Goal: Transaction & Acquisition: Purchase product/service

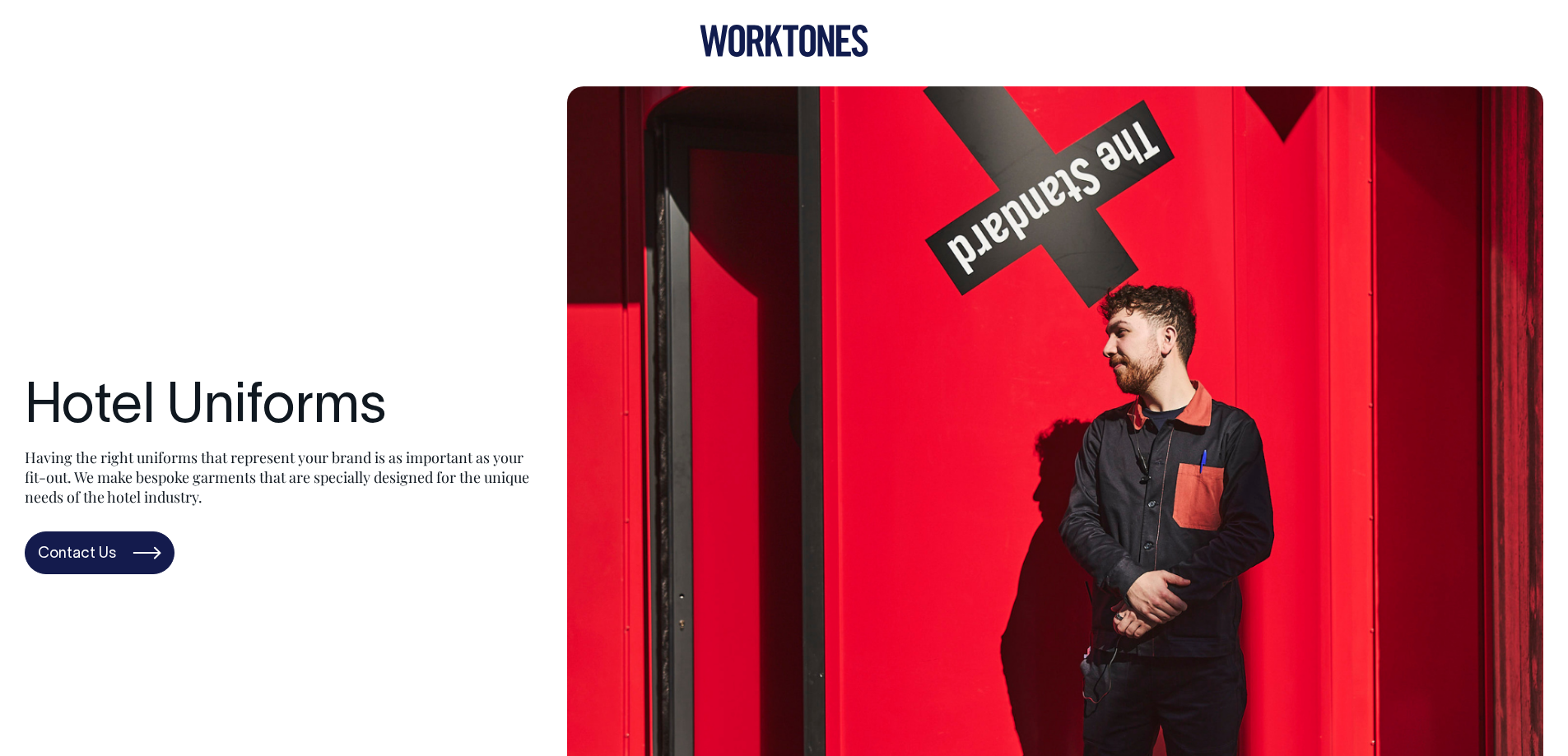
click at [785, 51] on icon at bounding box center [784, 40] width 169 height 32
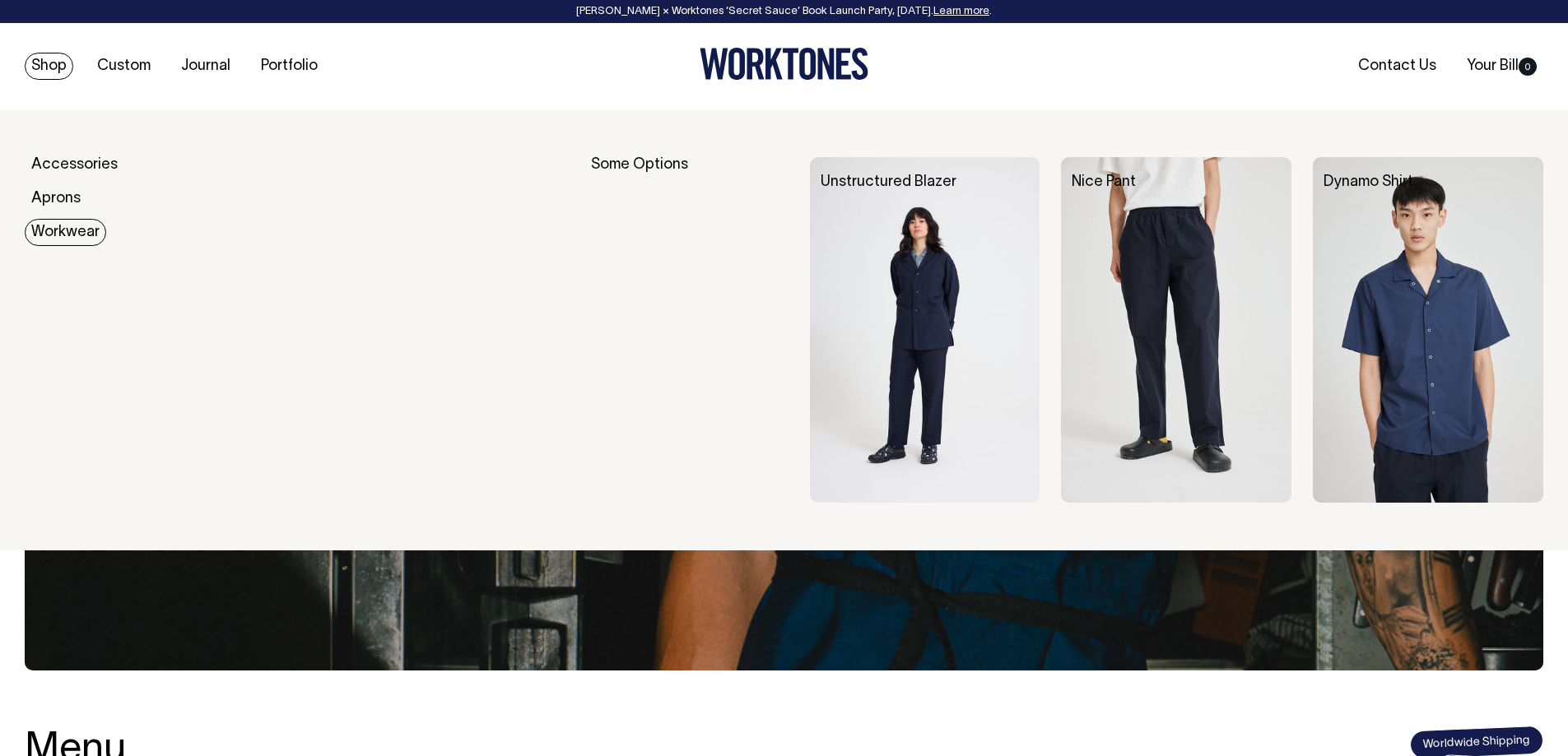
click at [82, 233] on link "Workwear" at bounding box center [65, 232] width 81 height 27
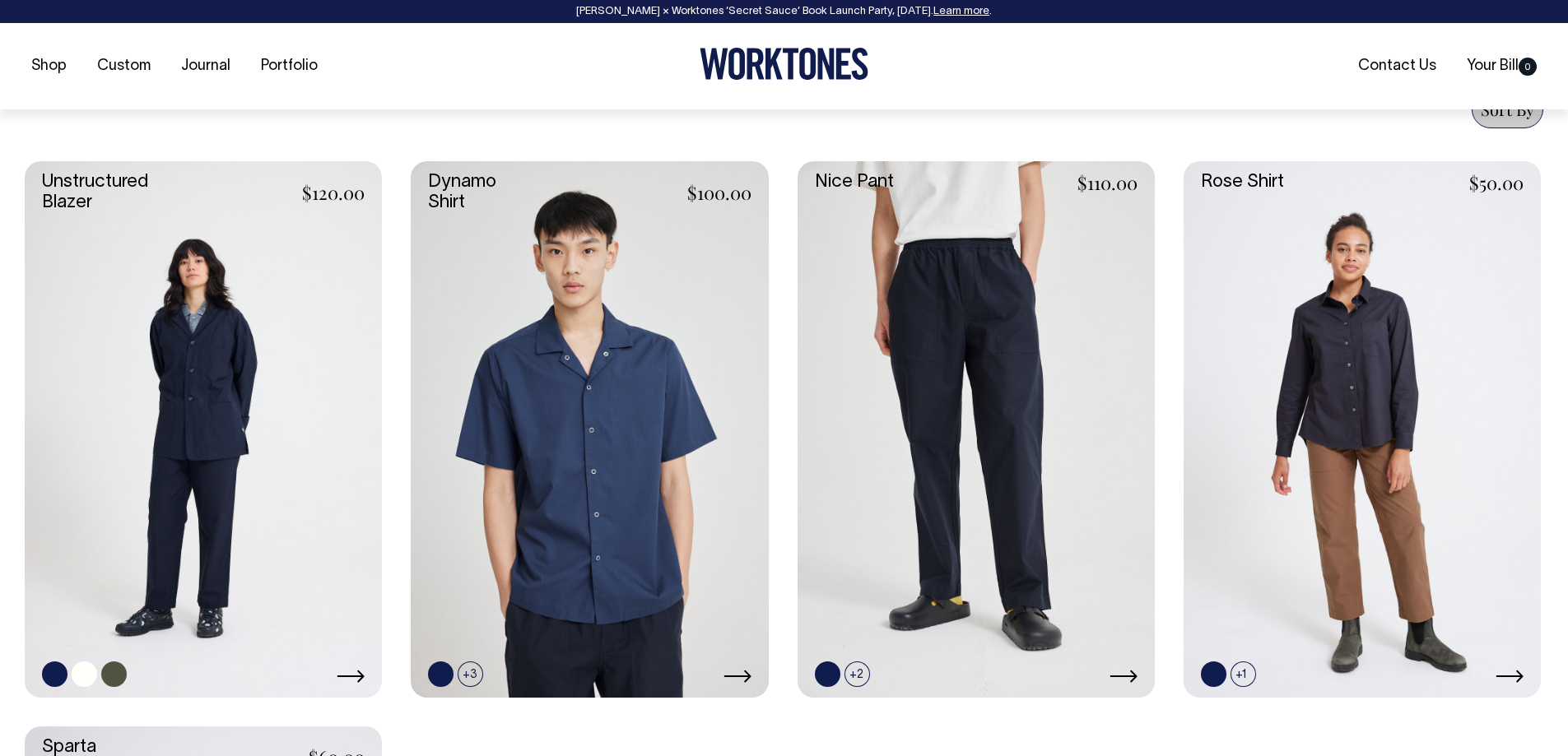
scroll to position [658, 0]
click at [108, 676] on link at bounding box center [114, 674] width 25 height 25
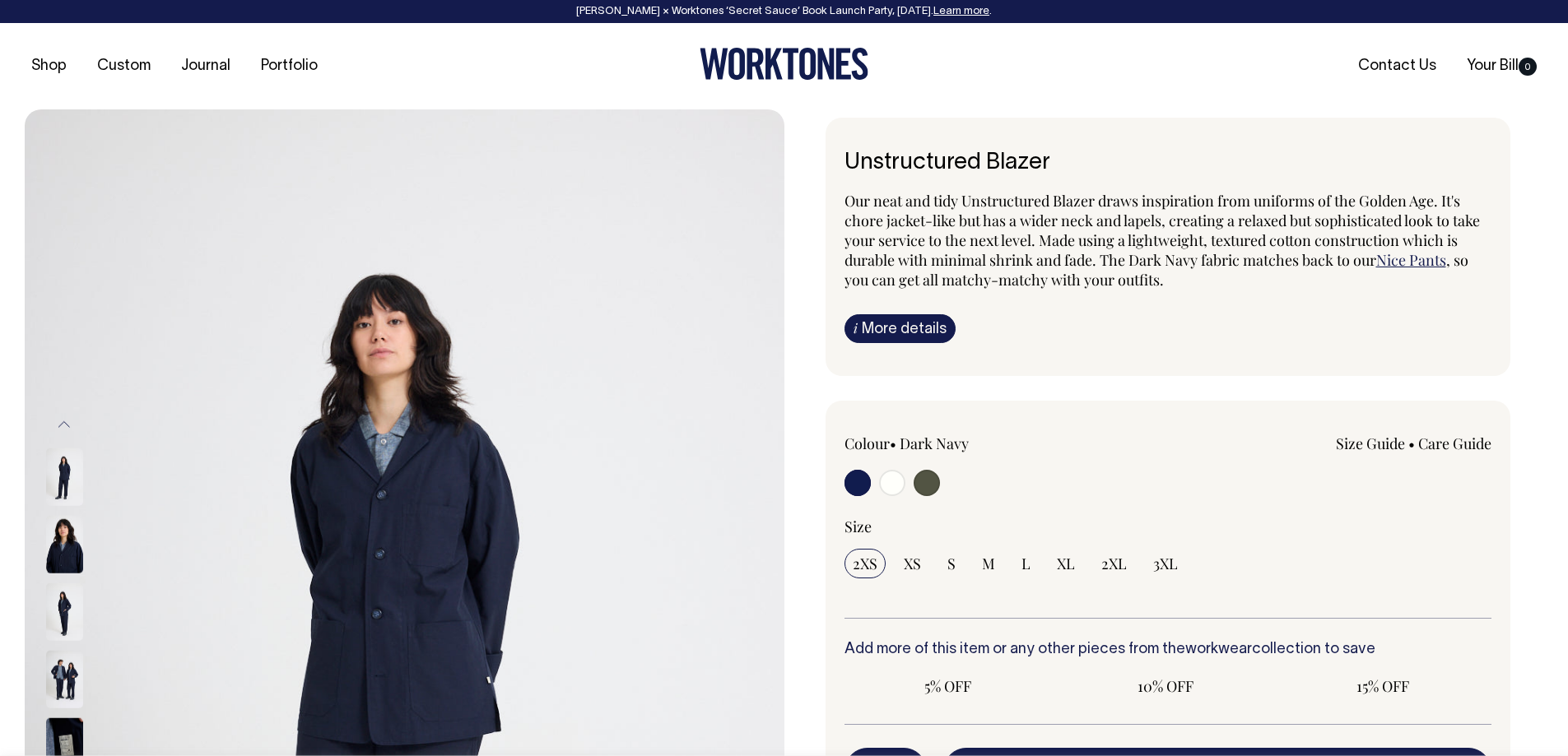
radio input "true"
select select "Olive"
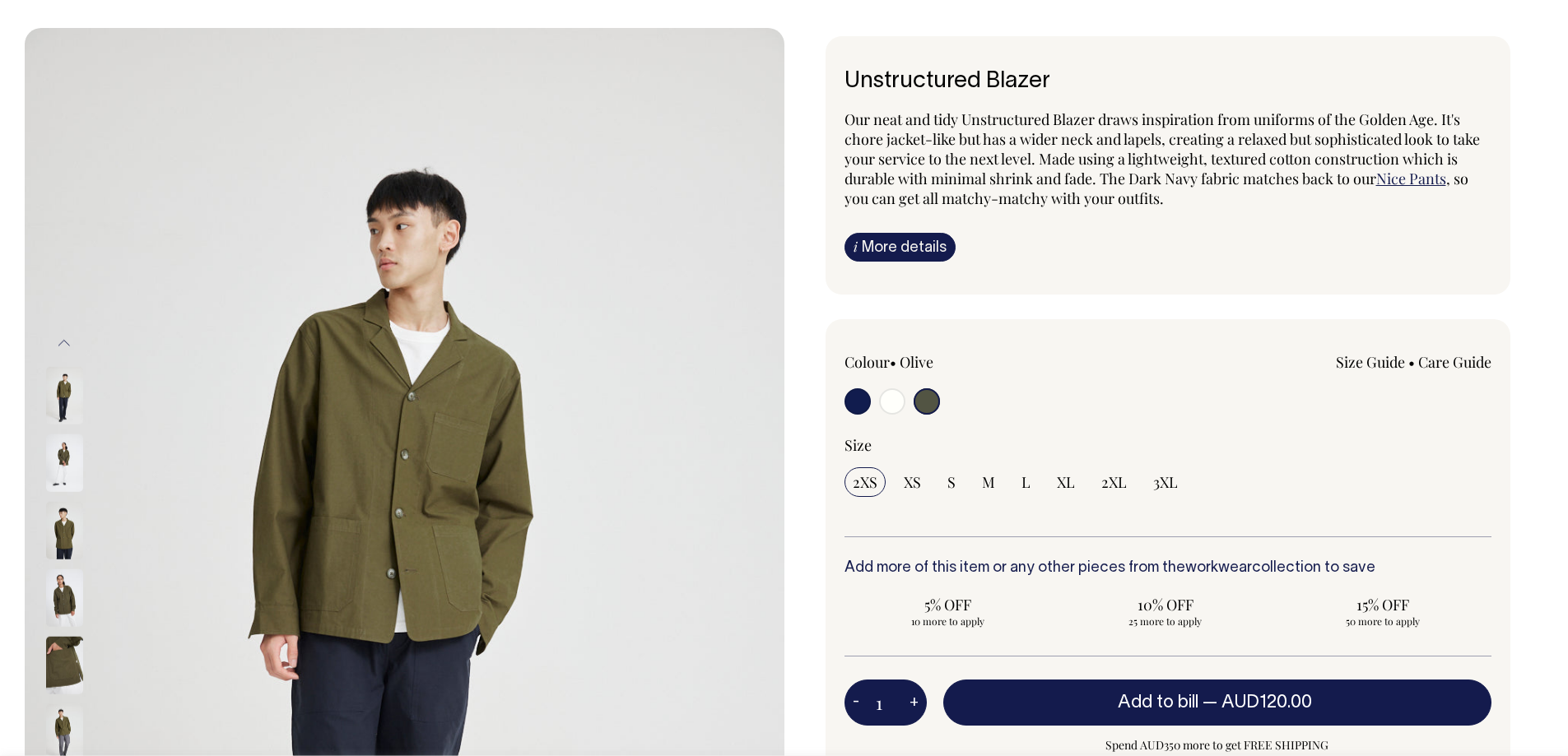
scroll to position [82, 0]
click at [930, 394] on input "radio" at bounding box center [927, 401] width 26 height 26
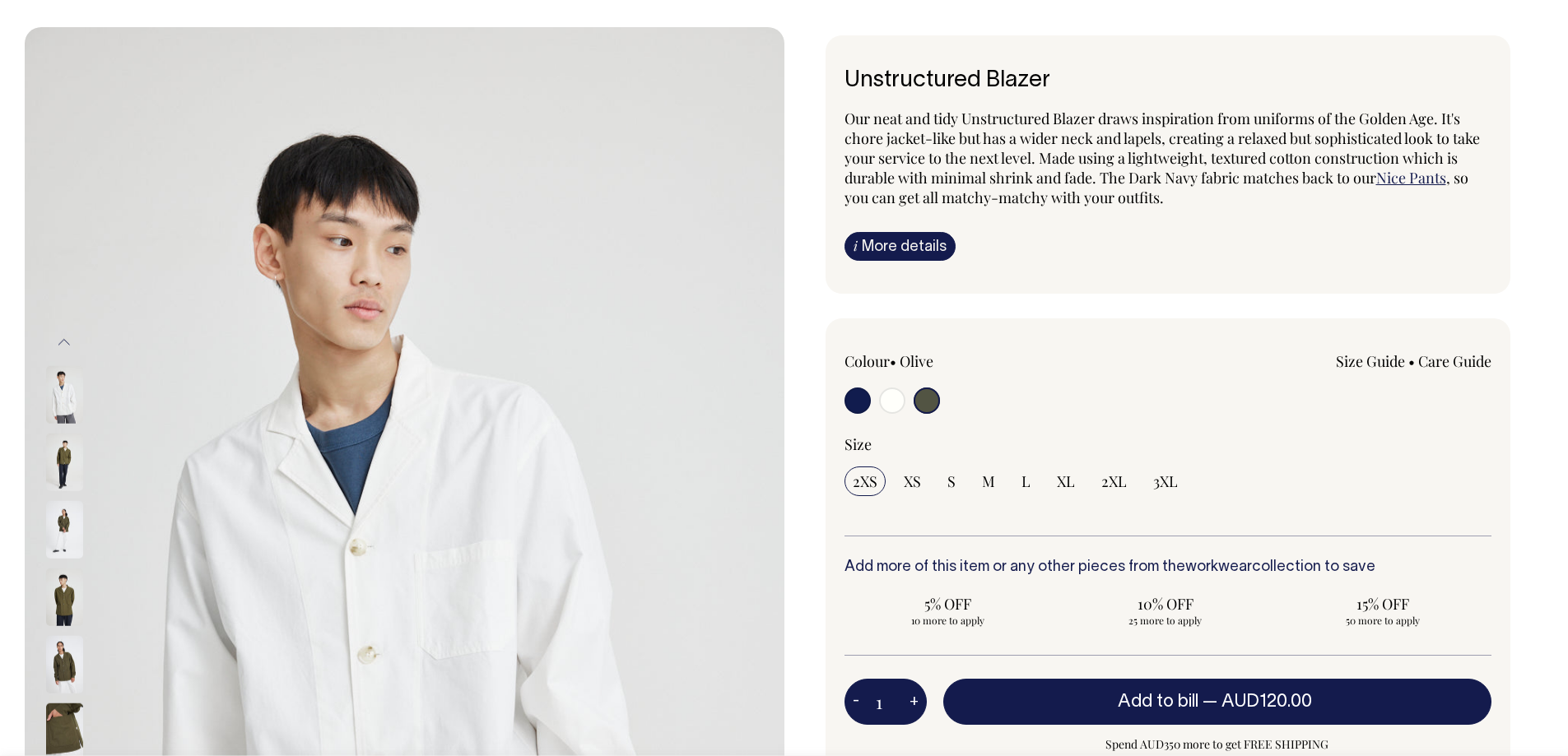
click at [66, 530] on img at bounding box center [64, 529] width 37 height 58
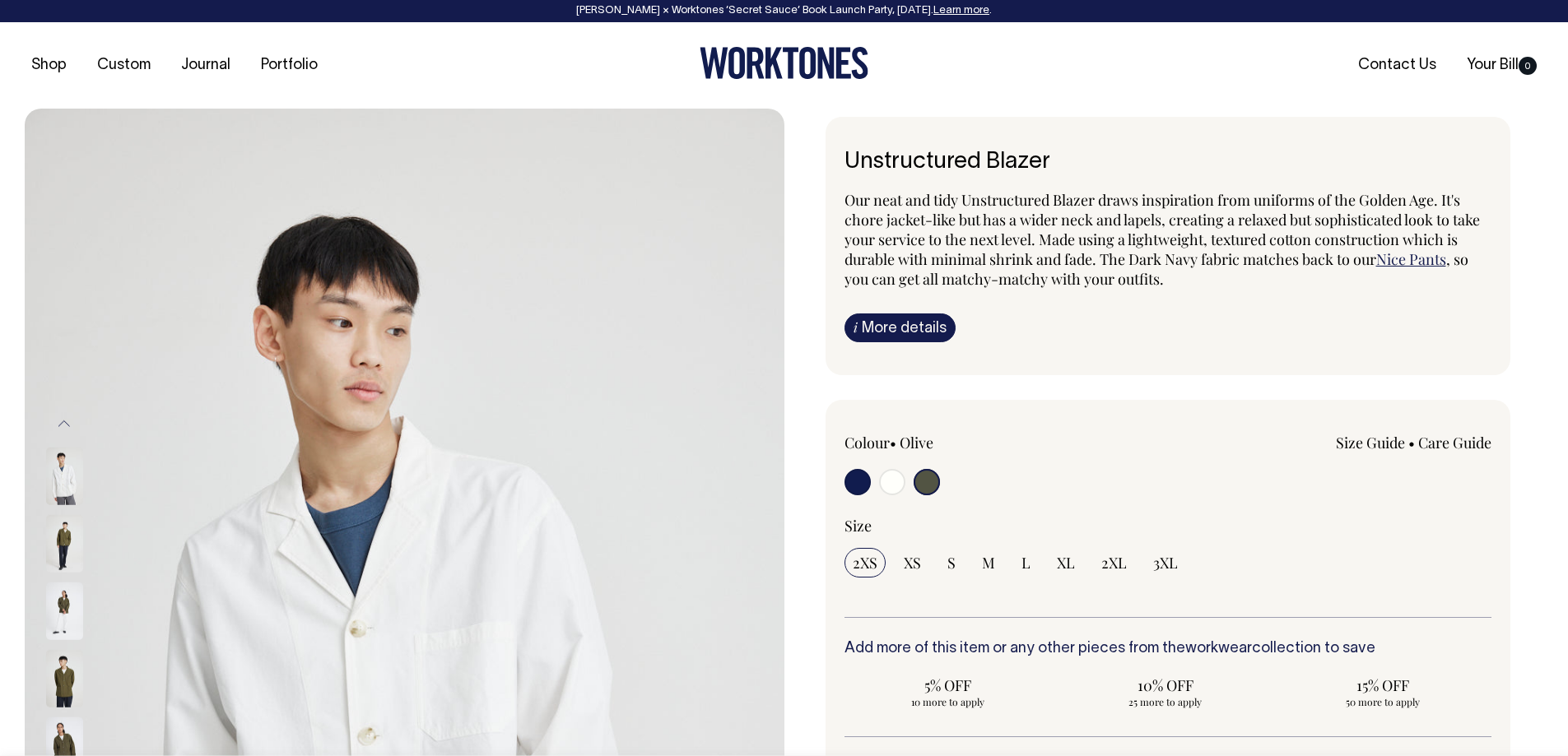
scroll to position [0, 0]
